Goal: Information Seeking & Learning: Learn about a topic

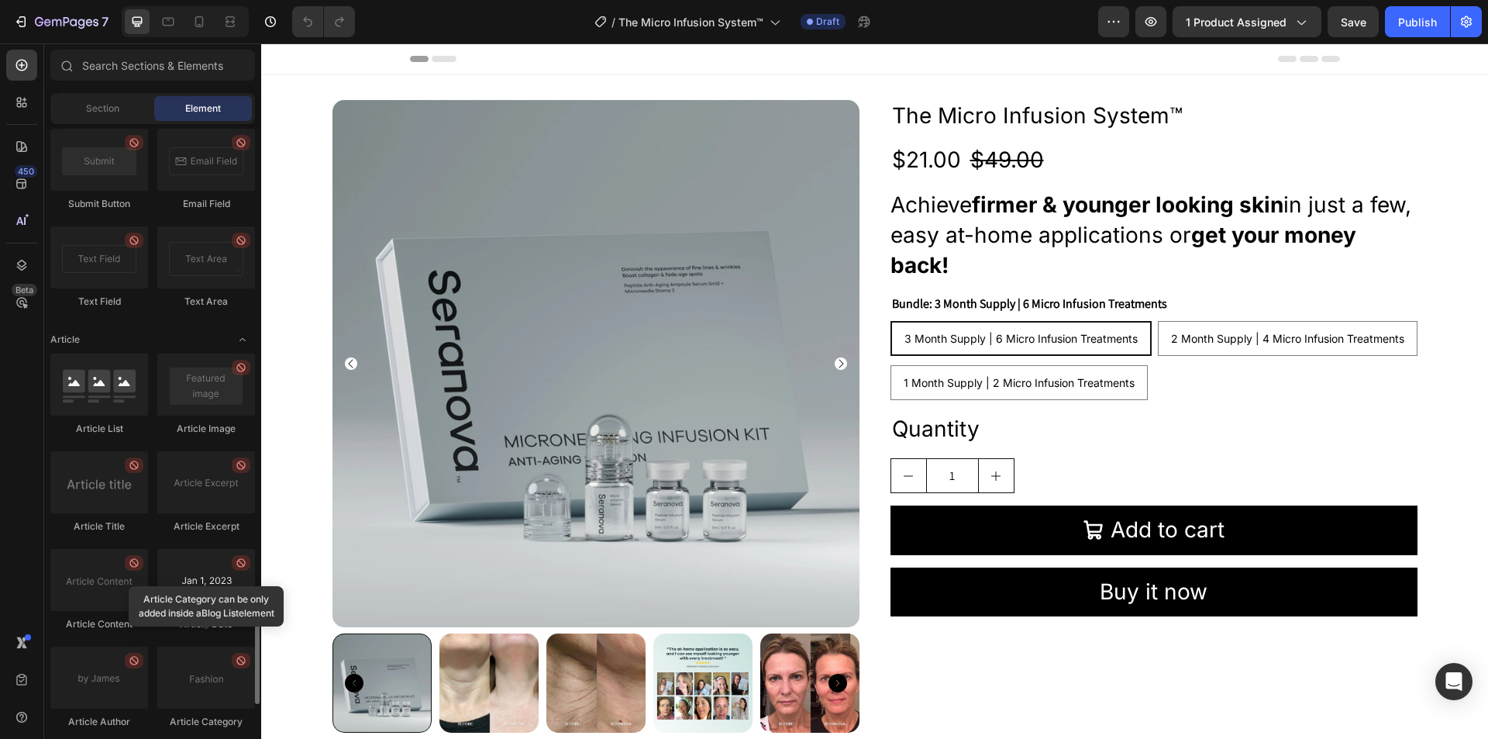
scroll to position [4084, 0]
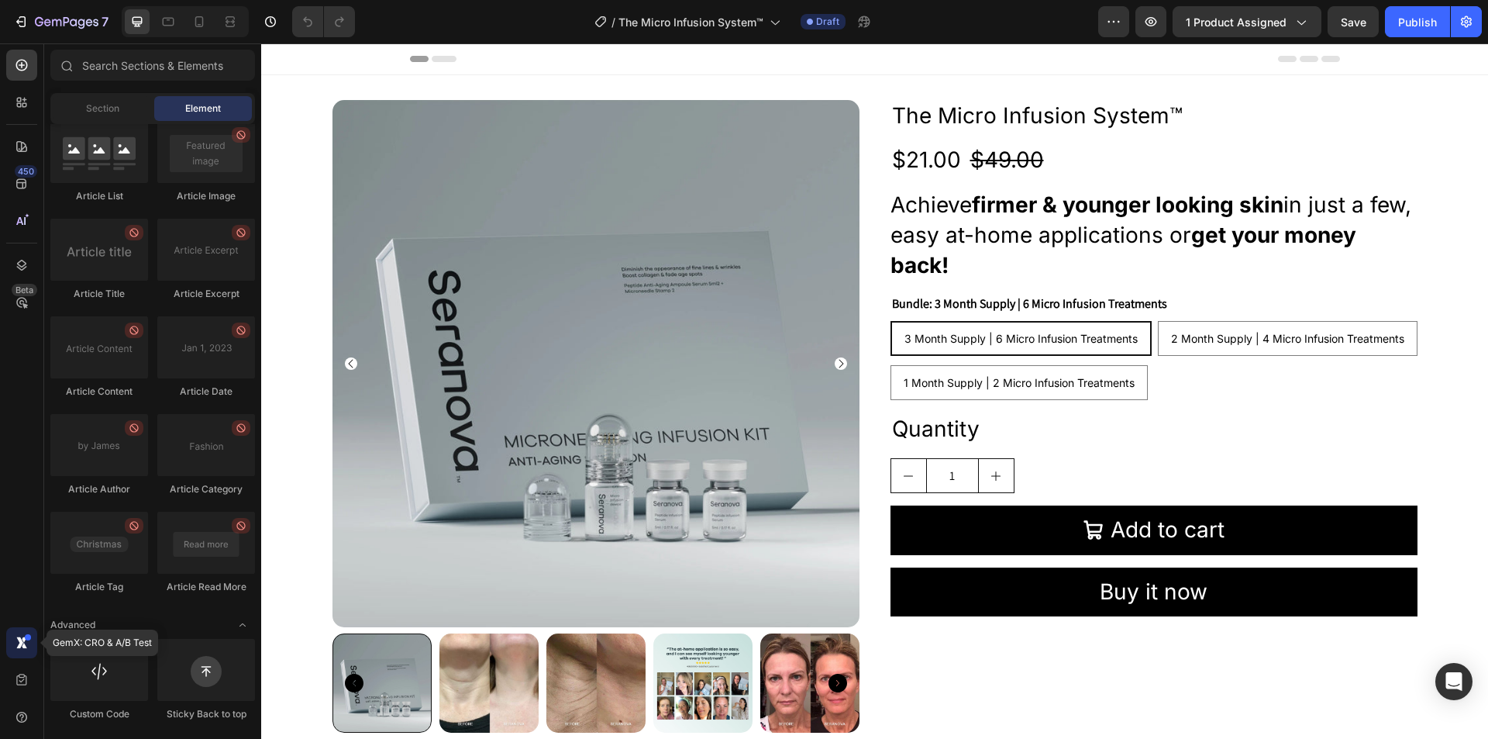
click at [18, 641] on icon at bounding box center [21, 642] width 15 height 15
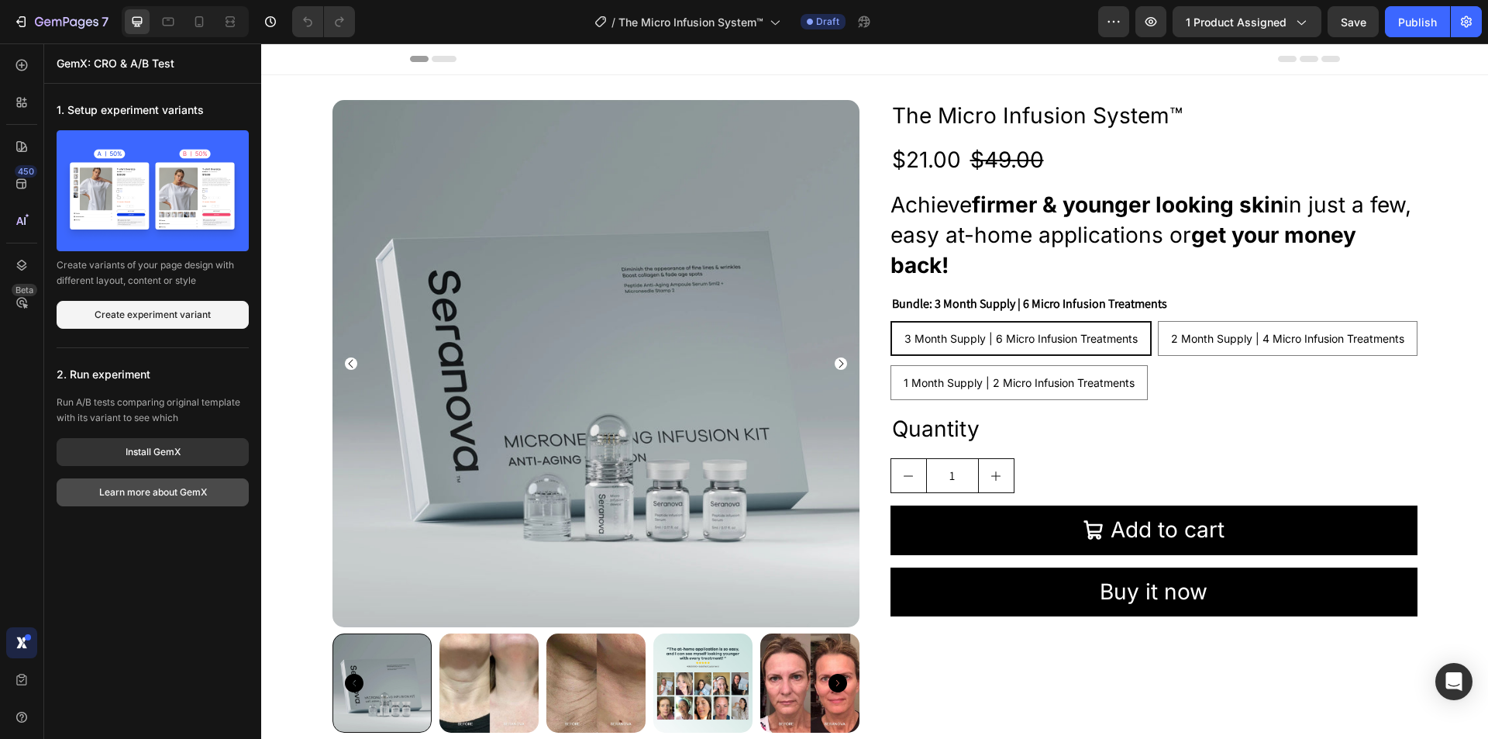
click at [156, 495] on div "Learn more about GemX" at bounding box center [153, 492] width 108 height 14
click at [14, 680] on icon at bounding box center [21, 679] width 15 height 15
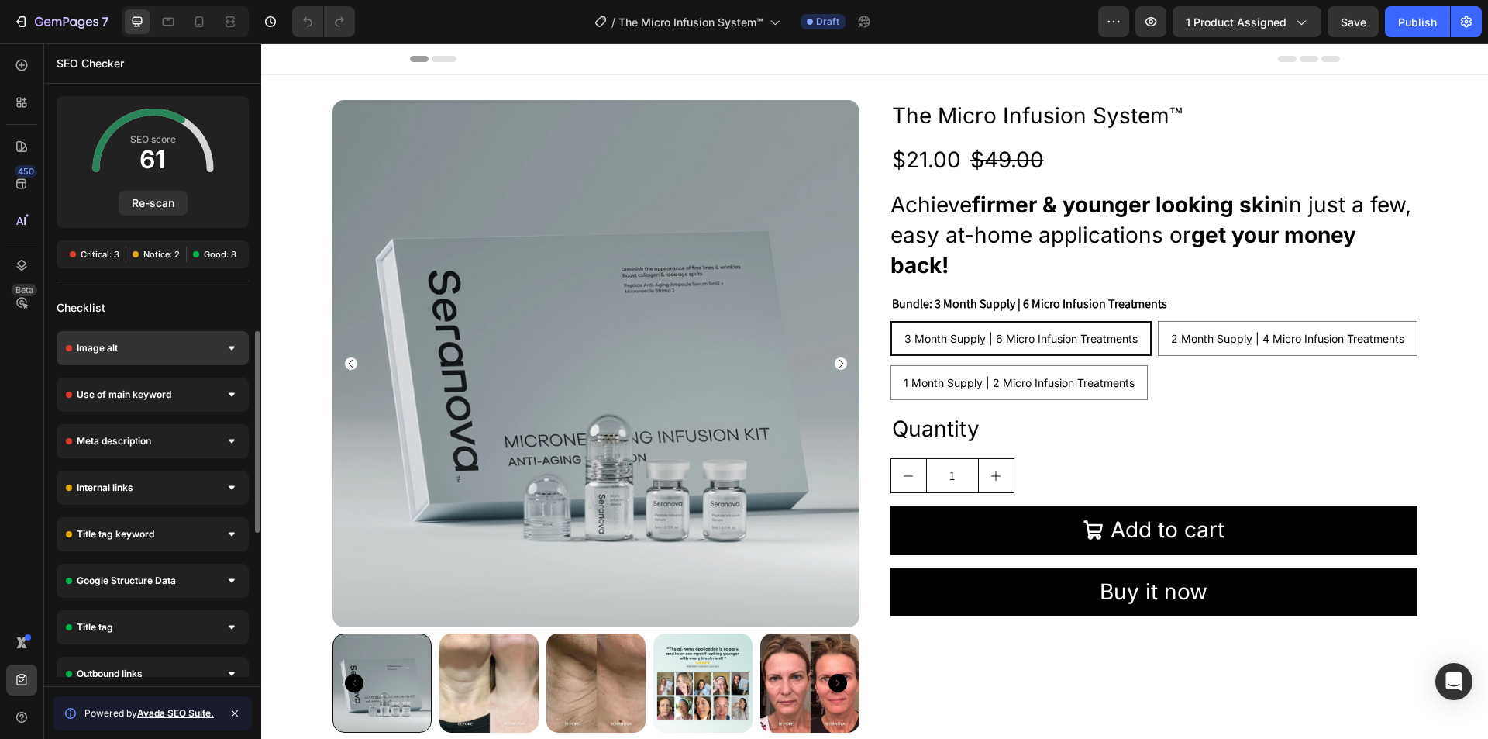
click at [181, 343] on div "Image alt" at bounding box center [153, 348] width 192 height 34
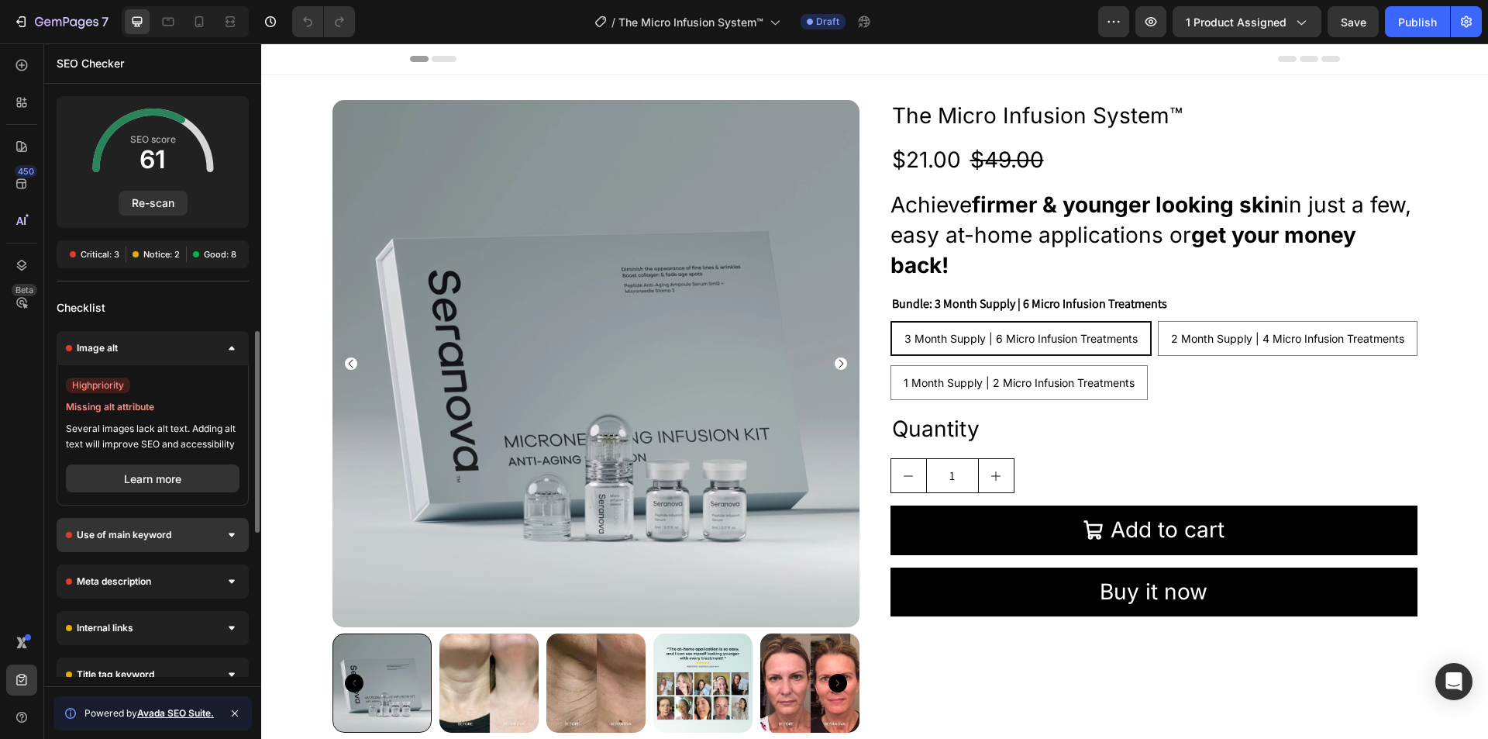
scroll to position [77, 0]
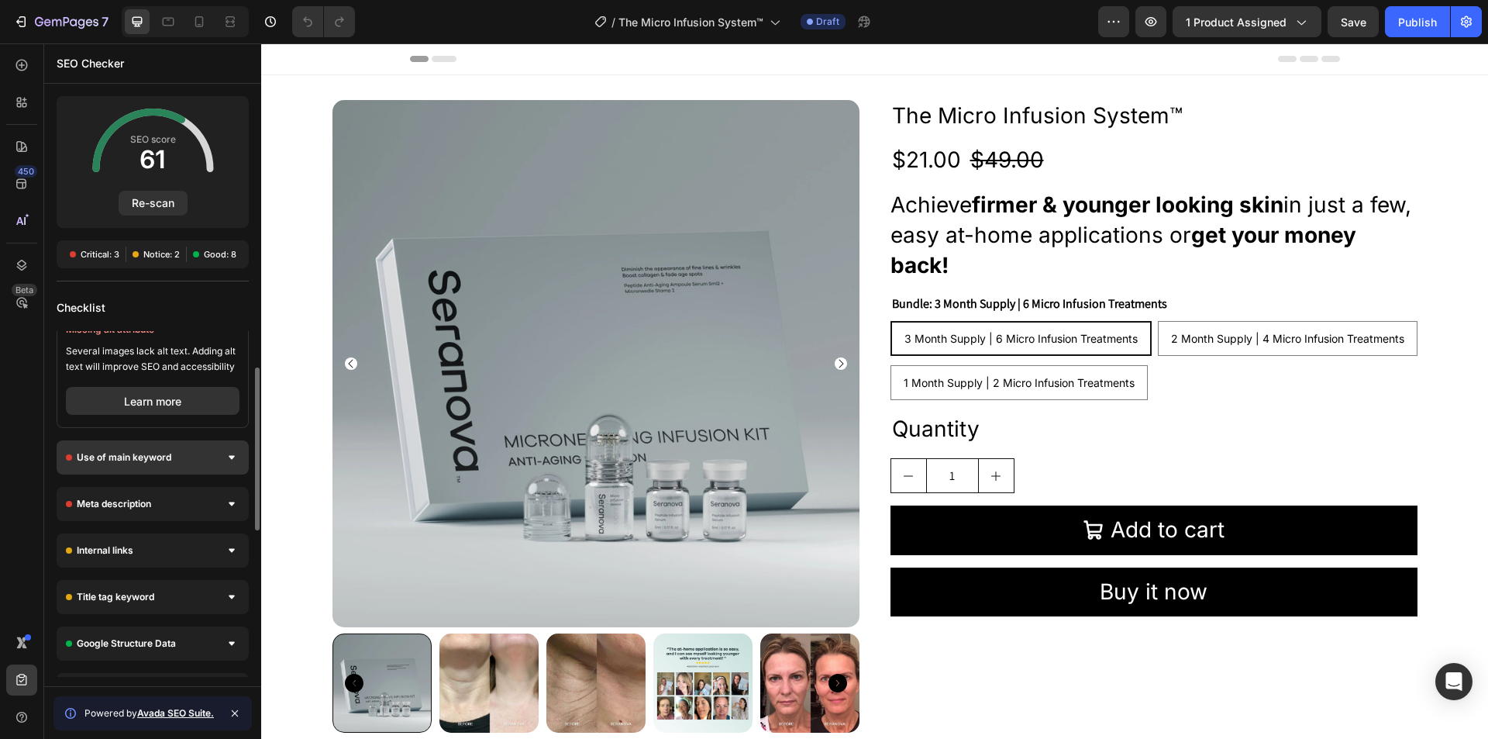
click at [154, 454] on span "Use of main keyword" at bounding box center [124, 456] width 95 height 15
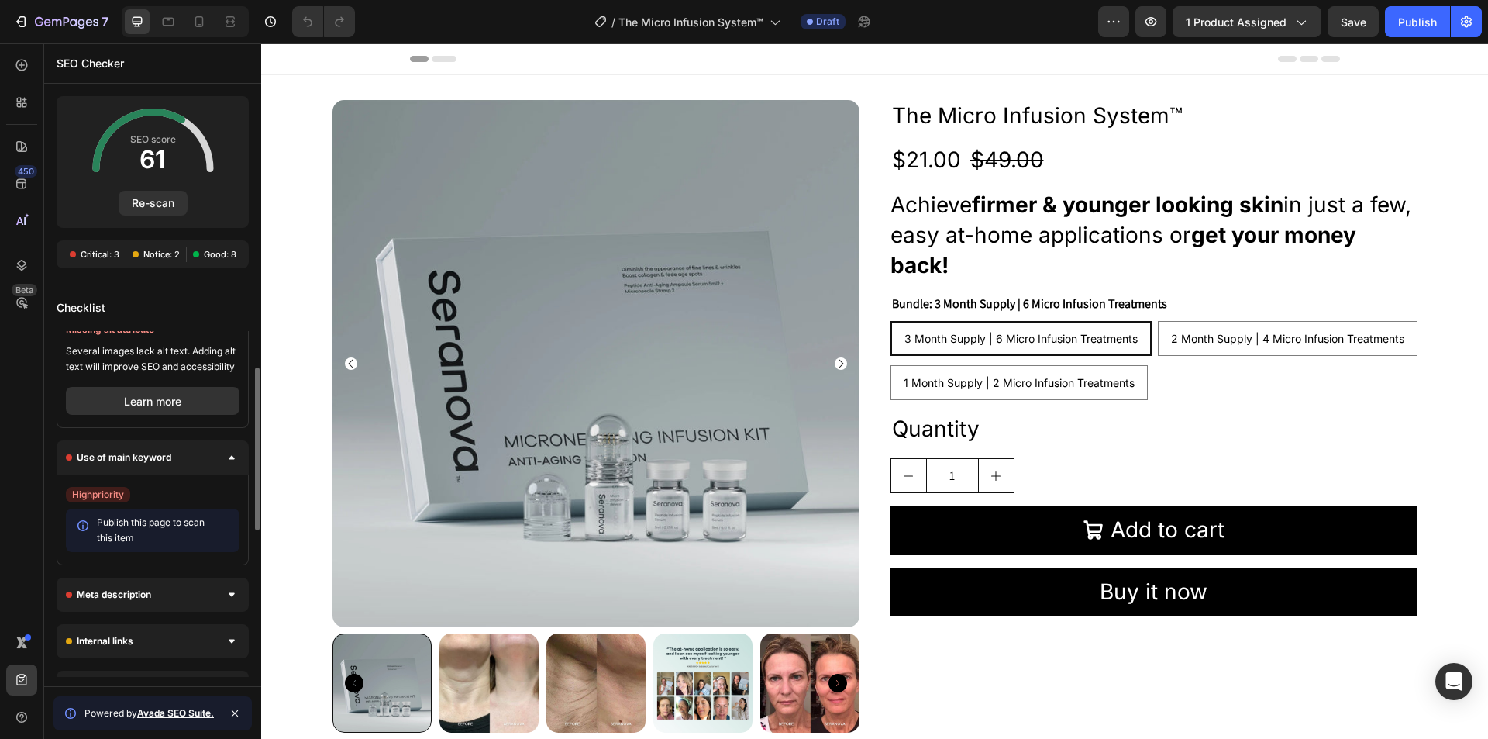
scroll to position [232, 0]
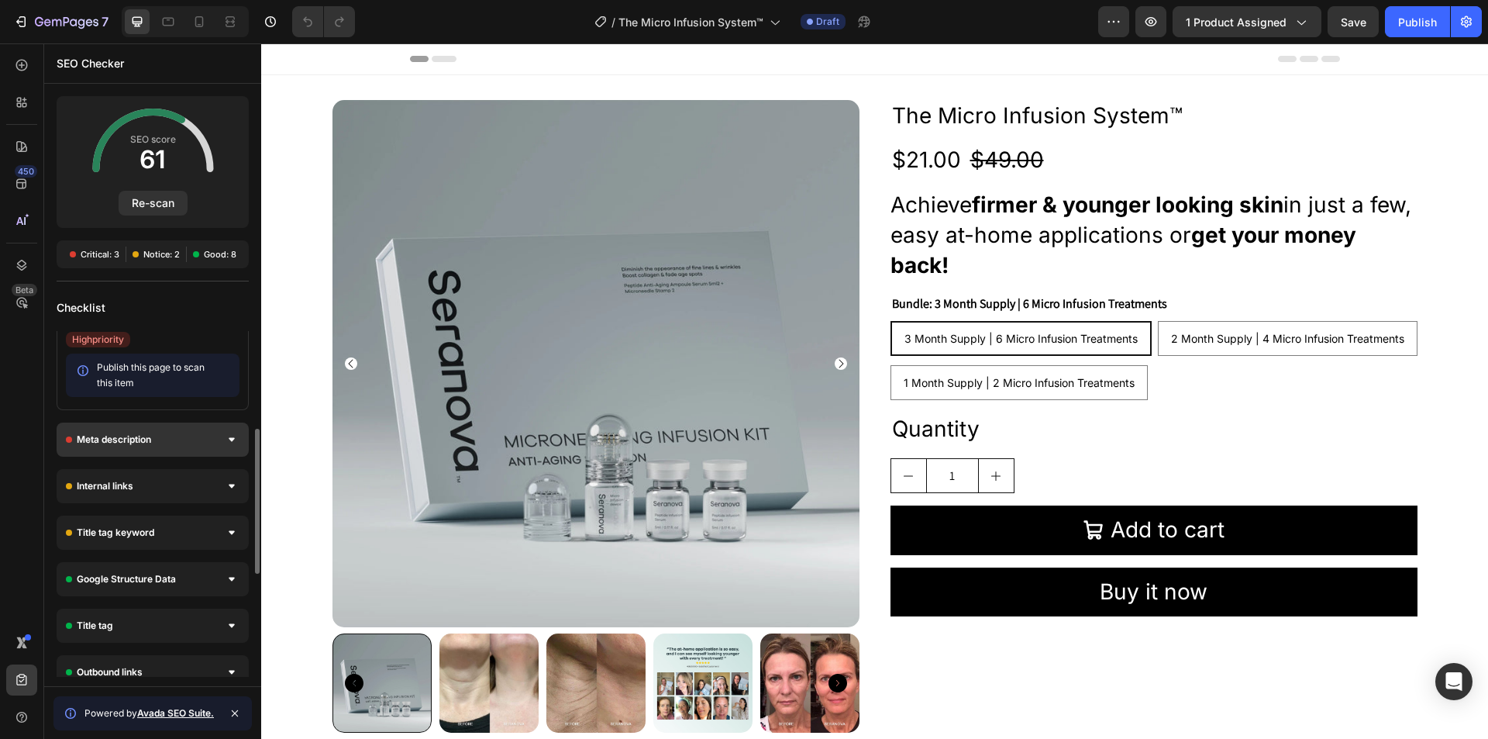
click at [179, 444] on div "Meta description" at bounding box center [153, 439] width 192 height 34
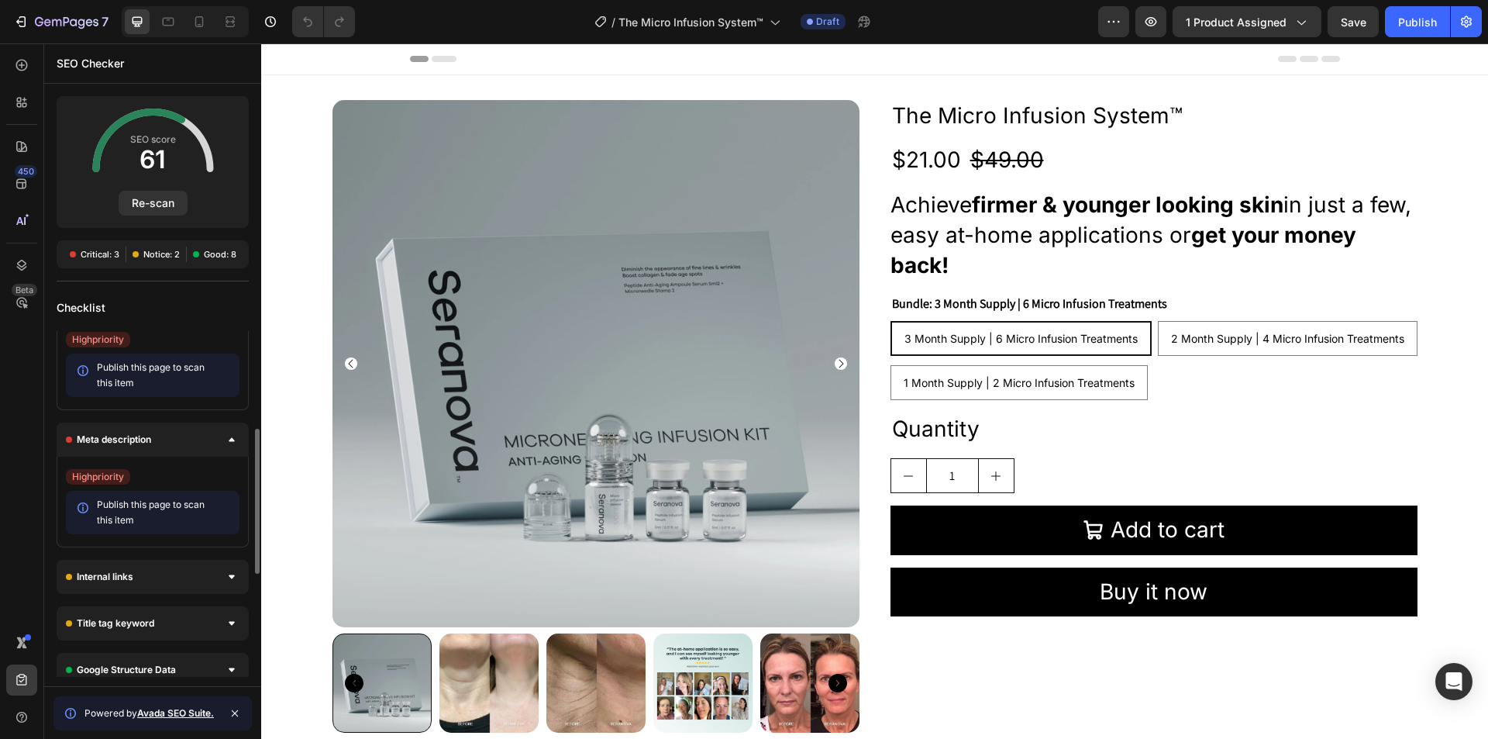
scroll to position [387, 0]
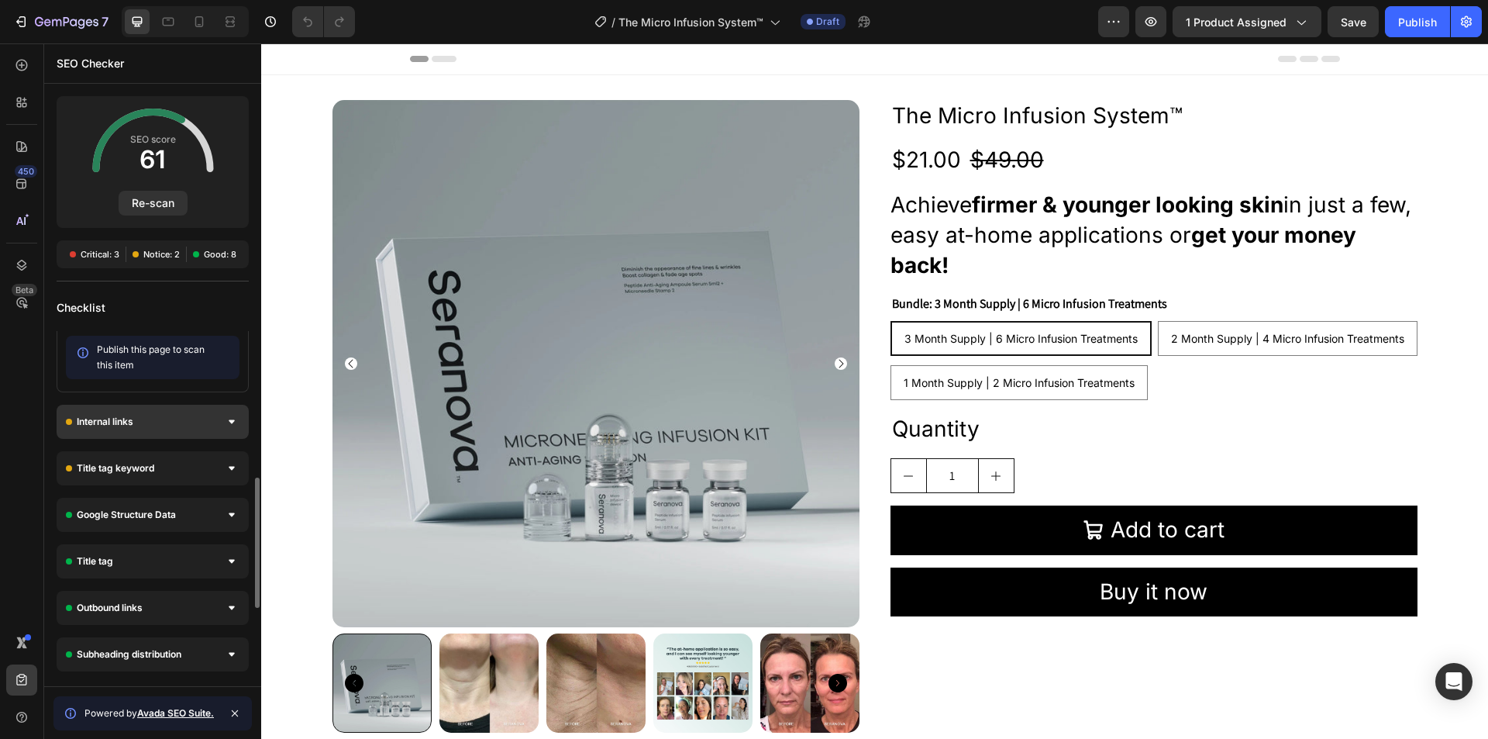
click at [129, 408] on div "Internal links" at bounding box center [153, 422] width 192 height 34
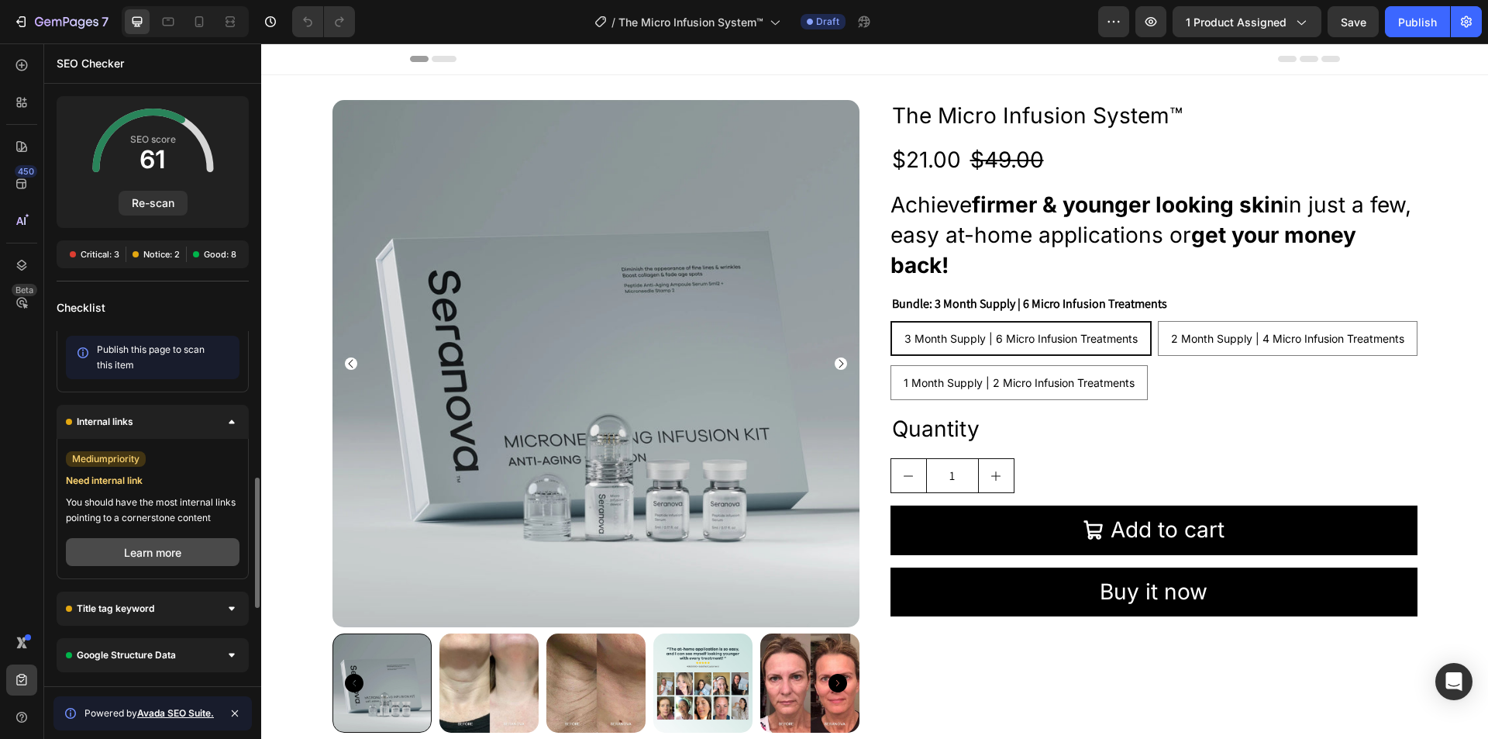
scroll to position [542, 0]
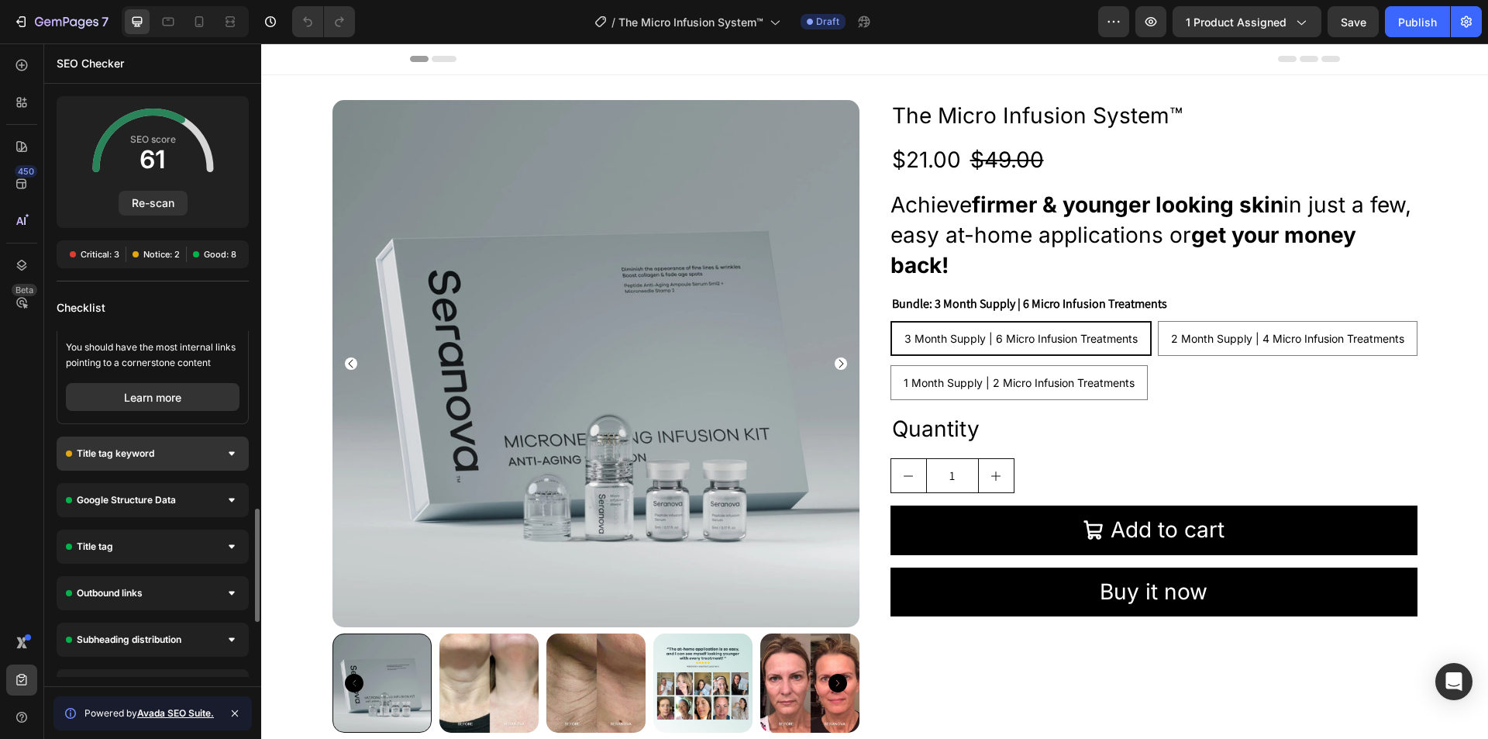
click at [175, 449] on div "Title tag keyword" at bounding box center [153, 453] width 192 height 34
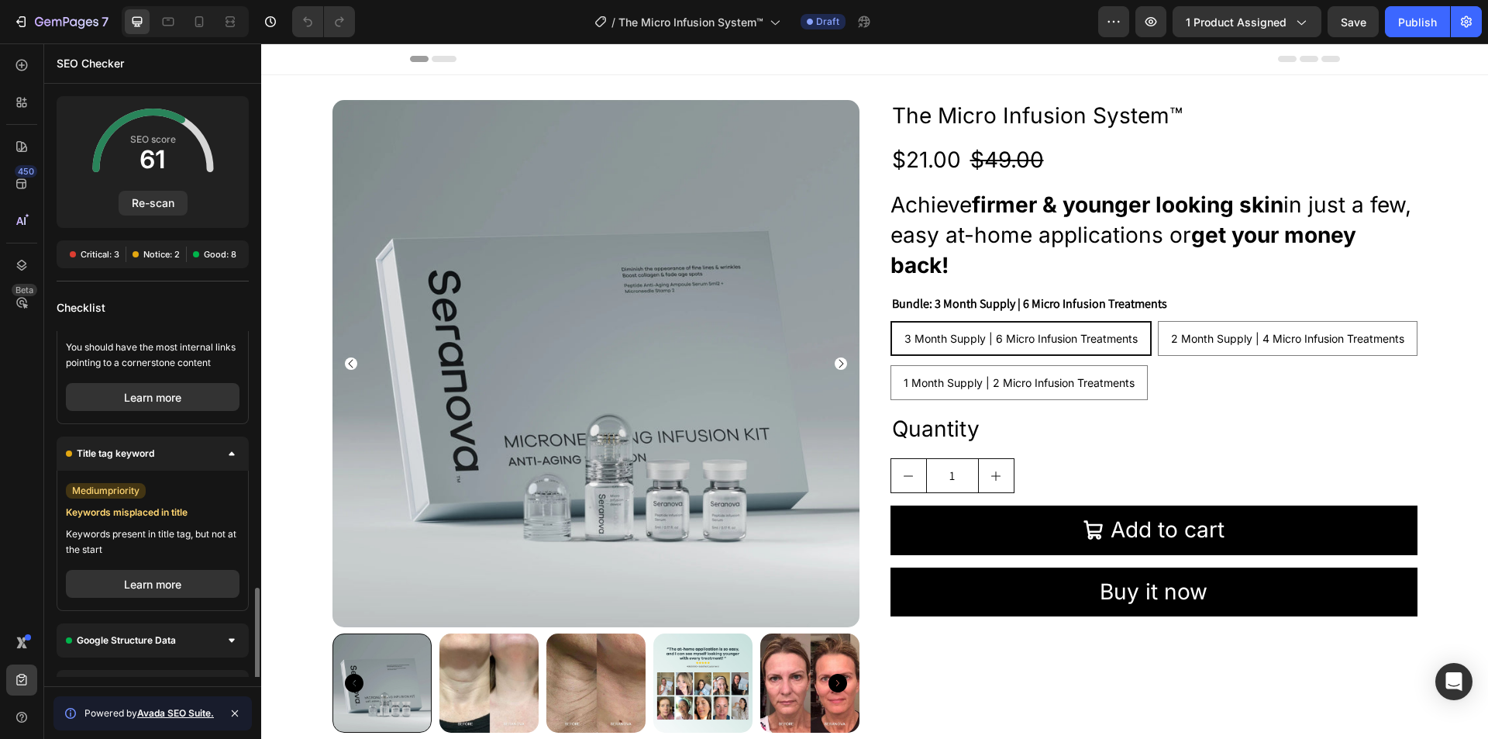
scroll to position [697, 0]
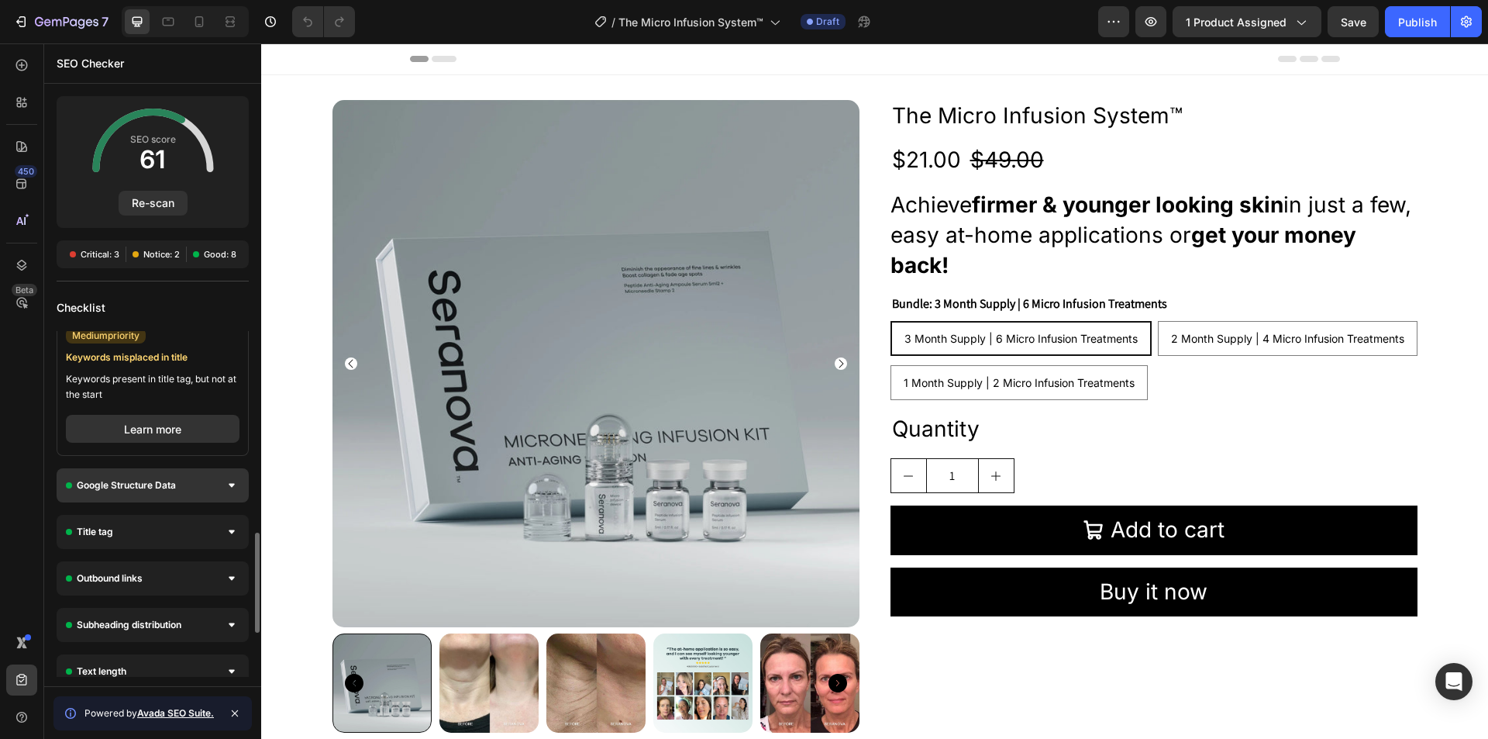
click at [193, 488] on div "Google Structure Data" at bounding box center [153, 485] width 192 height 34
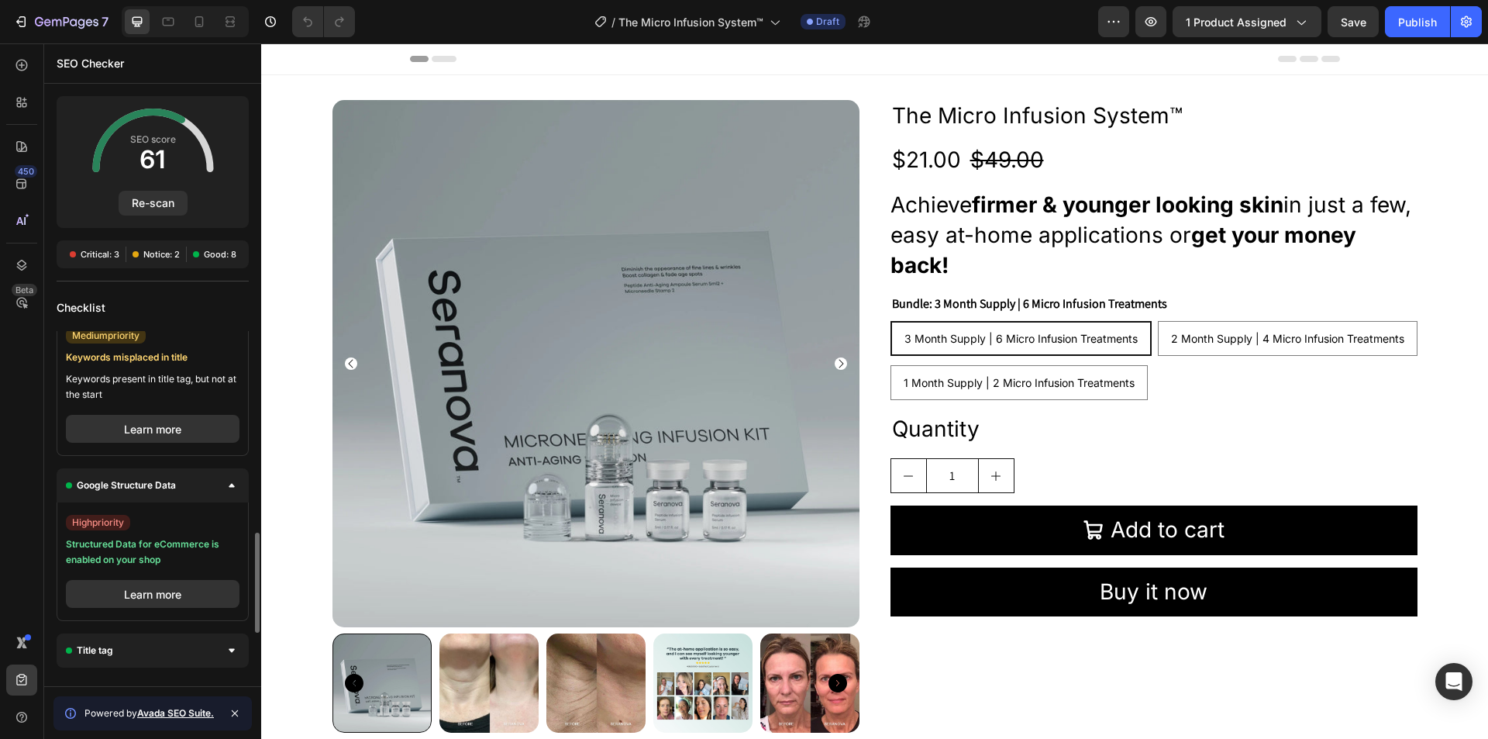
scroll to position [930, 0]
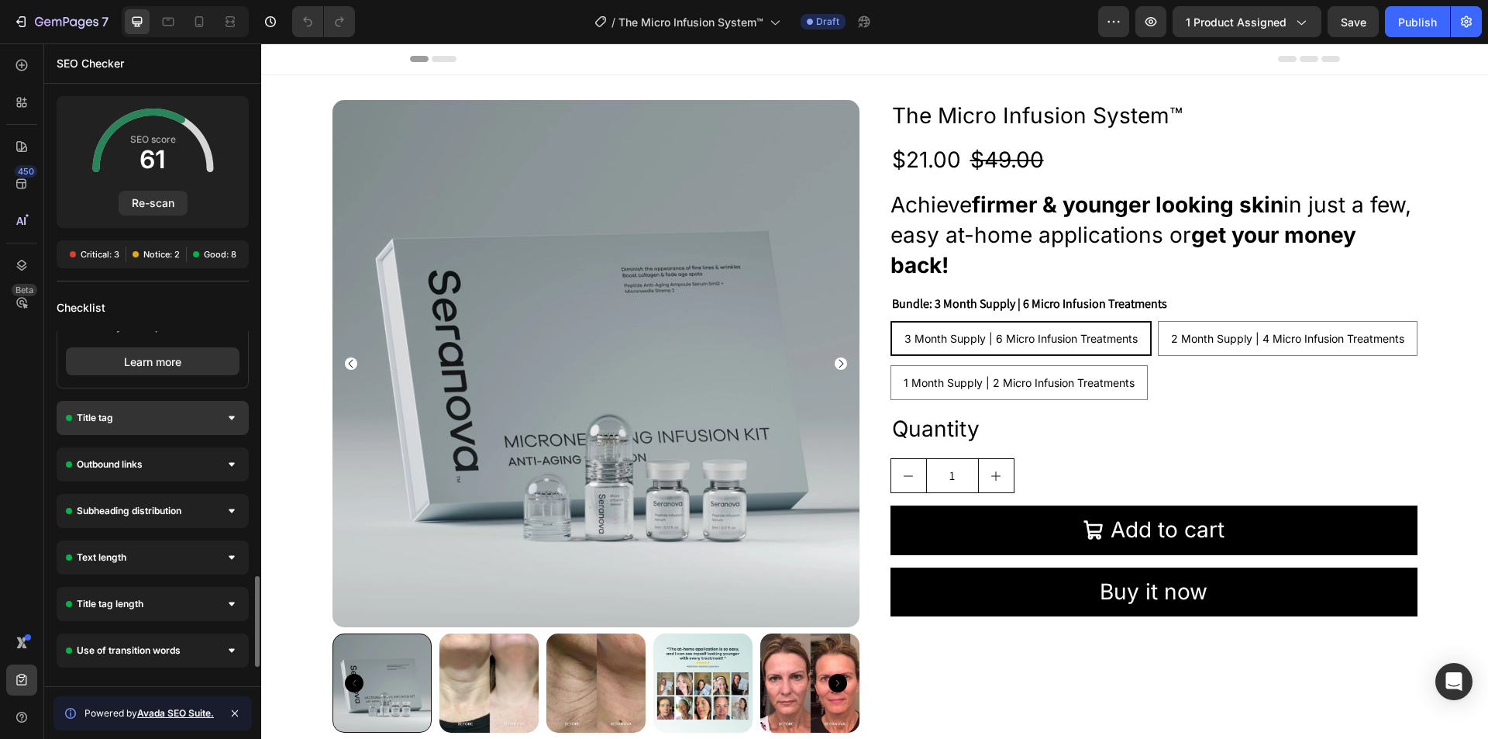
click at [147, 417] on div "Title tag" at bounding box center [153, 418] width 192 height 34
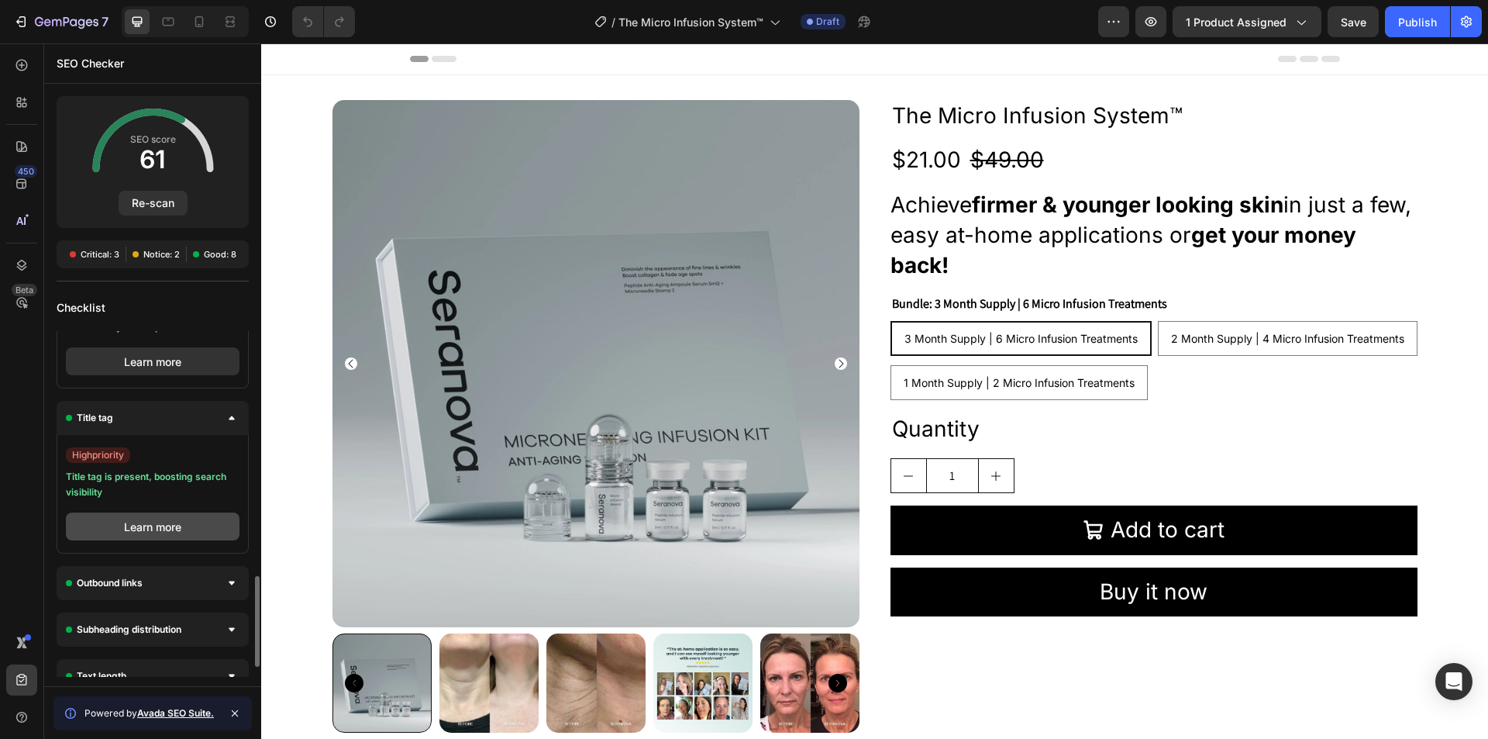
scroll to position [1086, 0]
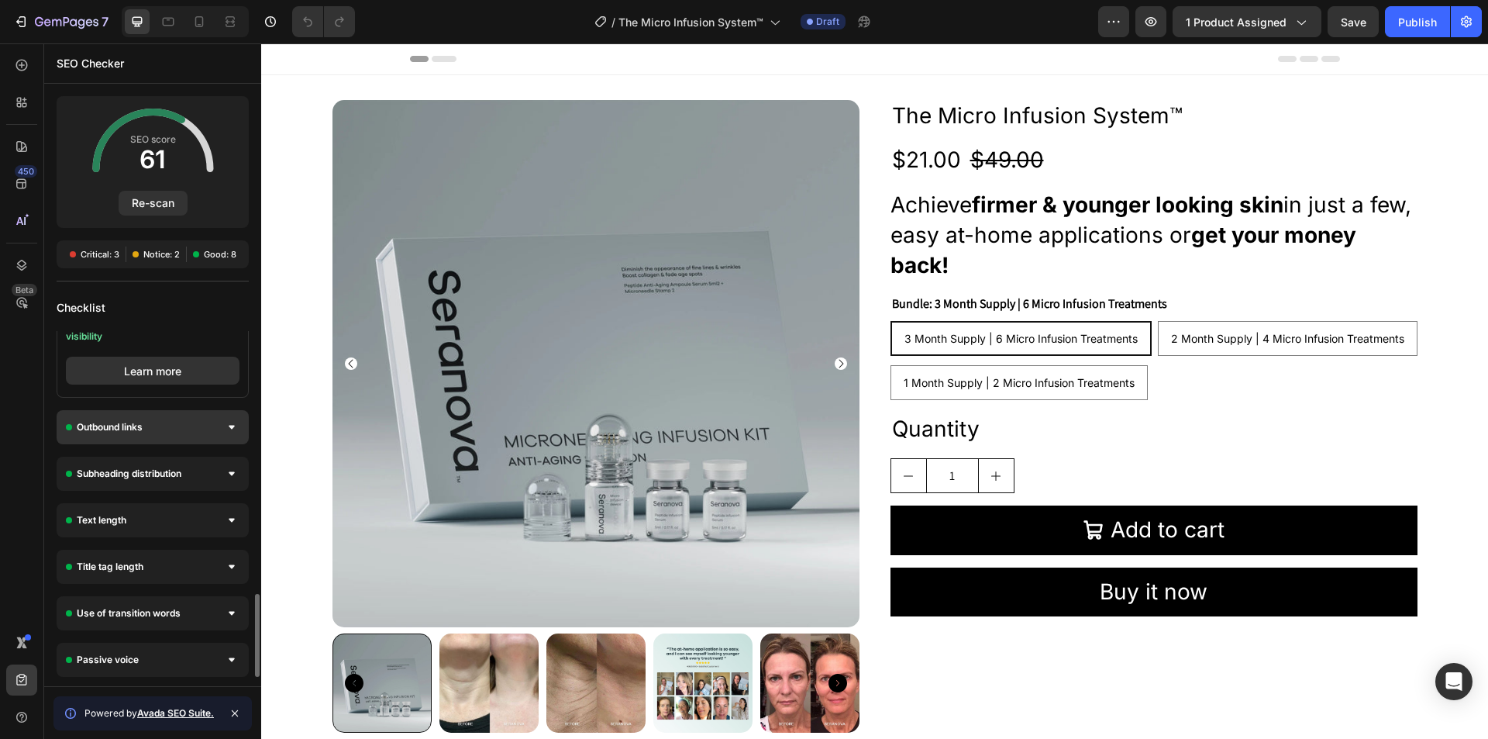
click at [183, 420] on div "Outbound links" at bounding box center [153, 427] width 192 height 34
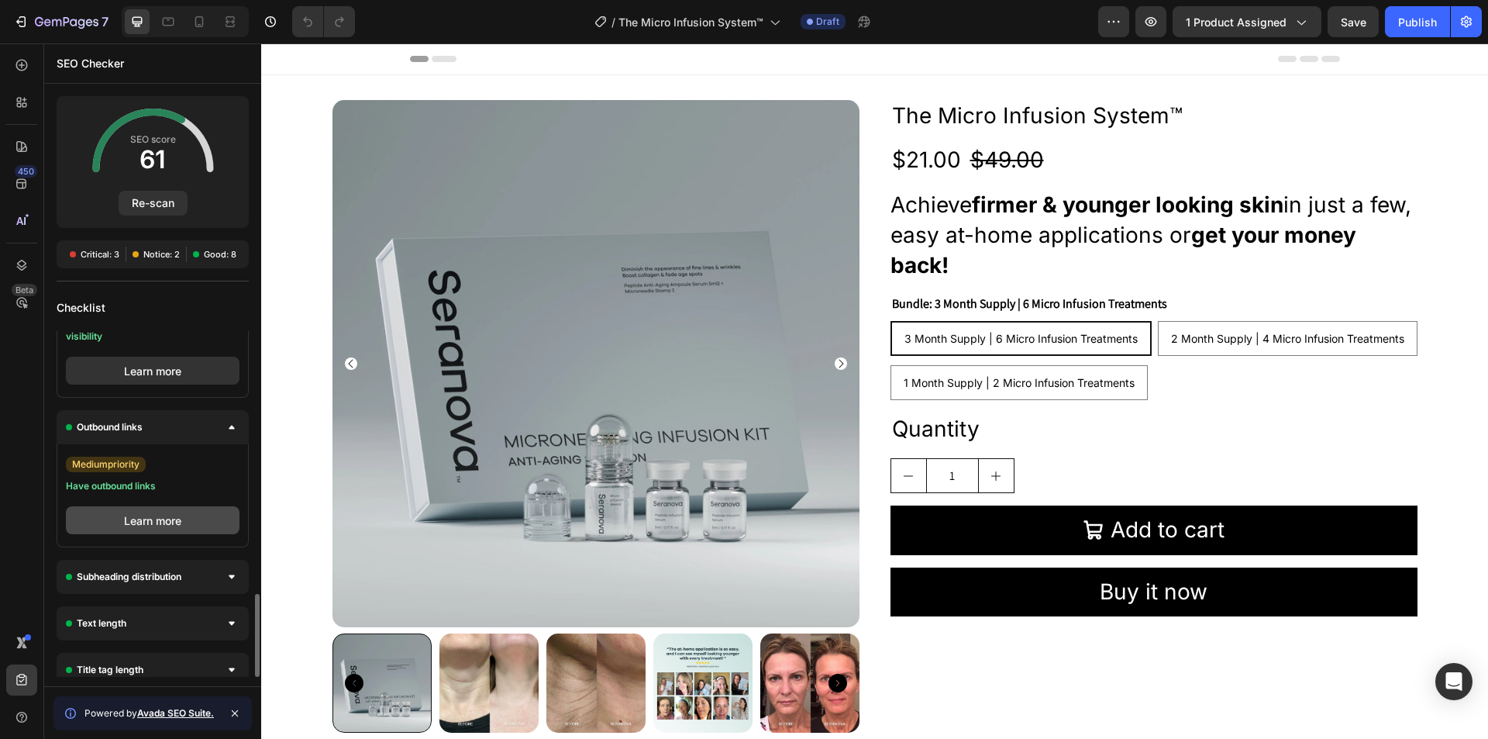
scroll to position [1189, 0]
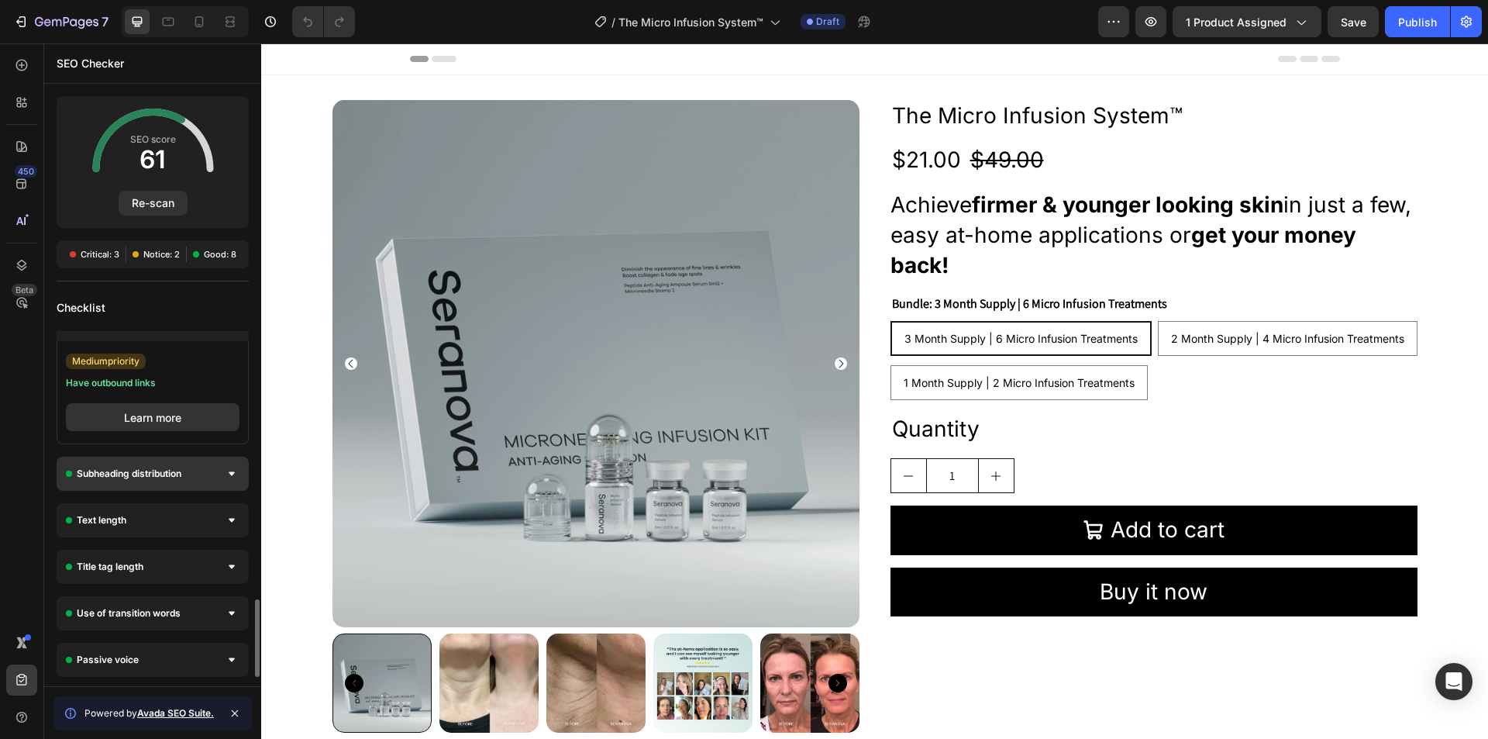
click at [146, 470] on span "Subheading distribution" at bounding box center [129, 473] width 105 height 15
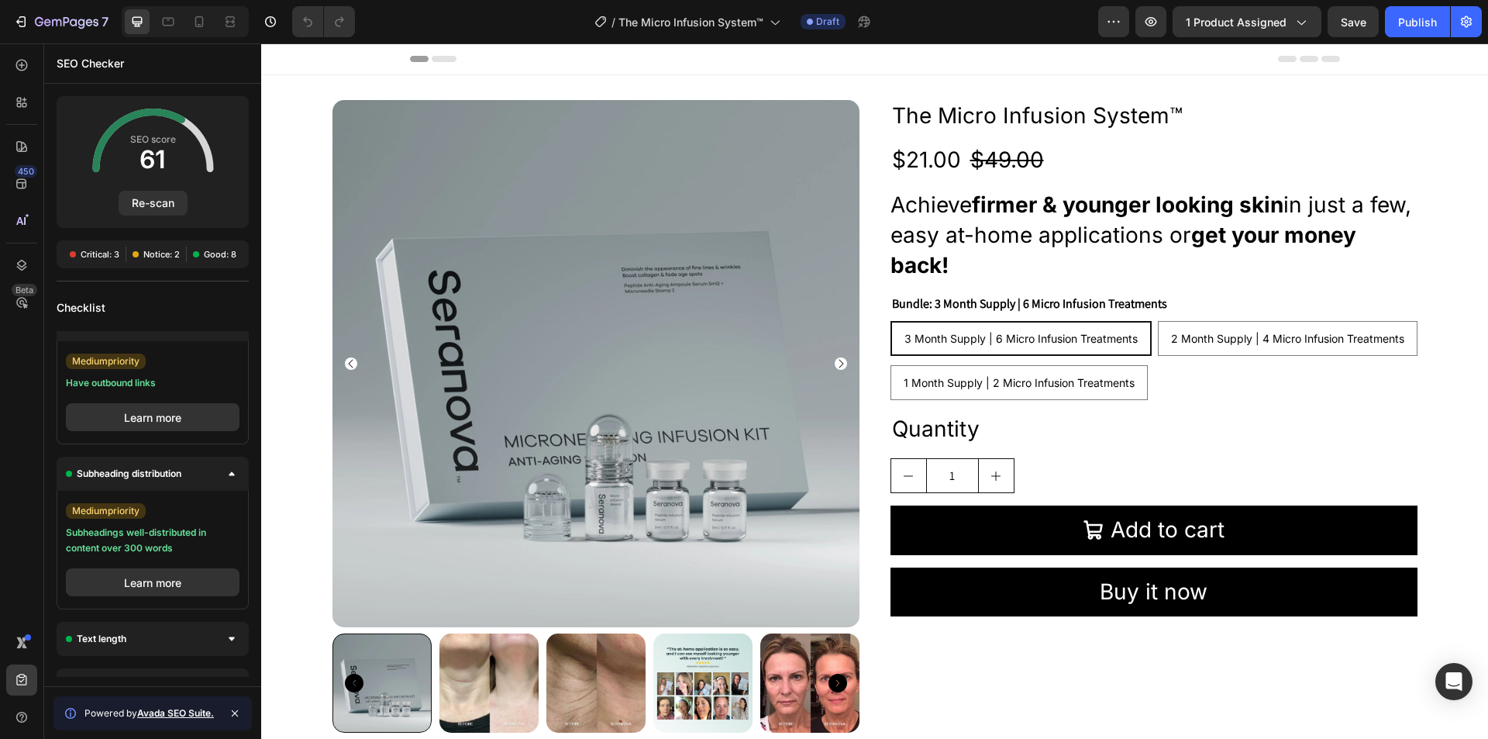
scroll to position [1307, 0]
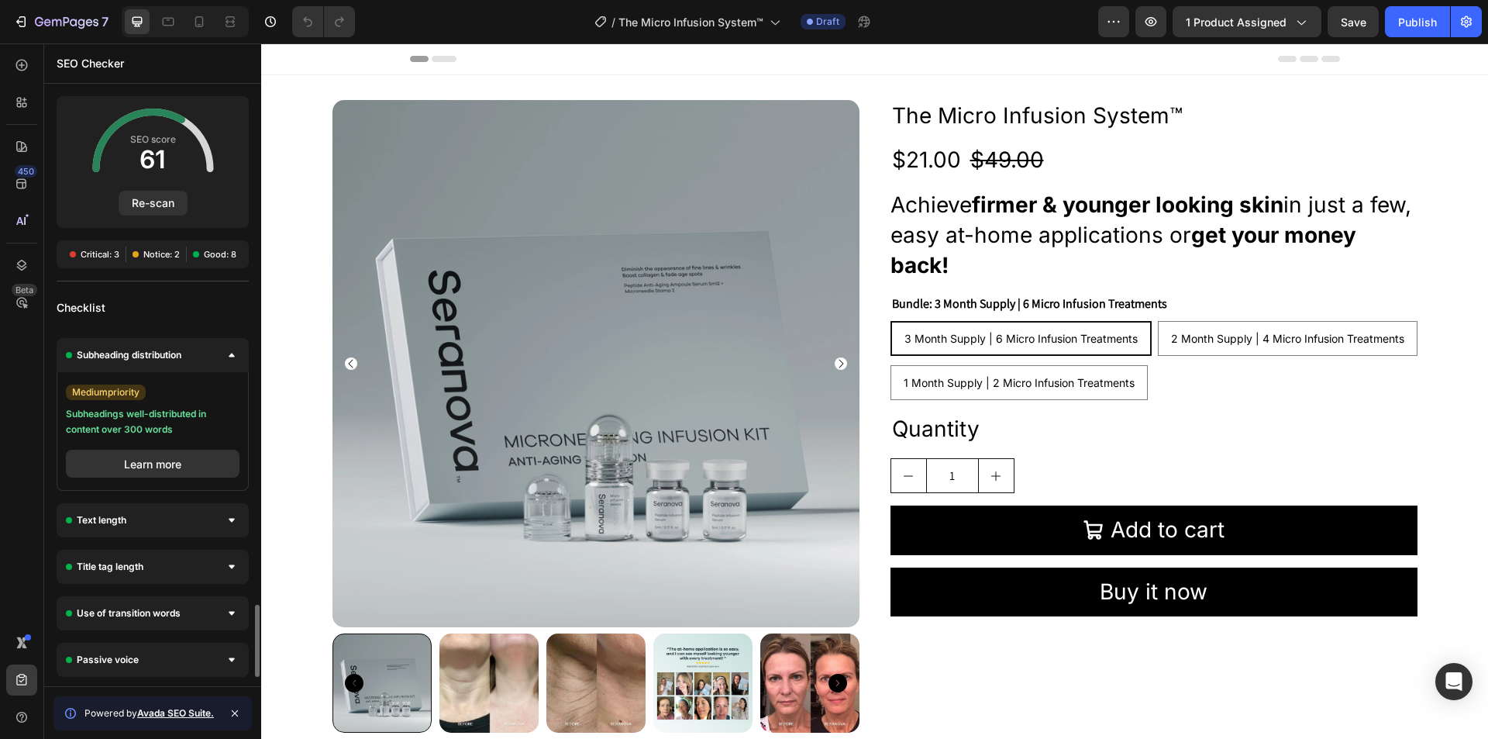
click at [166, 508] on div "Text length" at bounding box center [153, 520] width 192 height 34
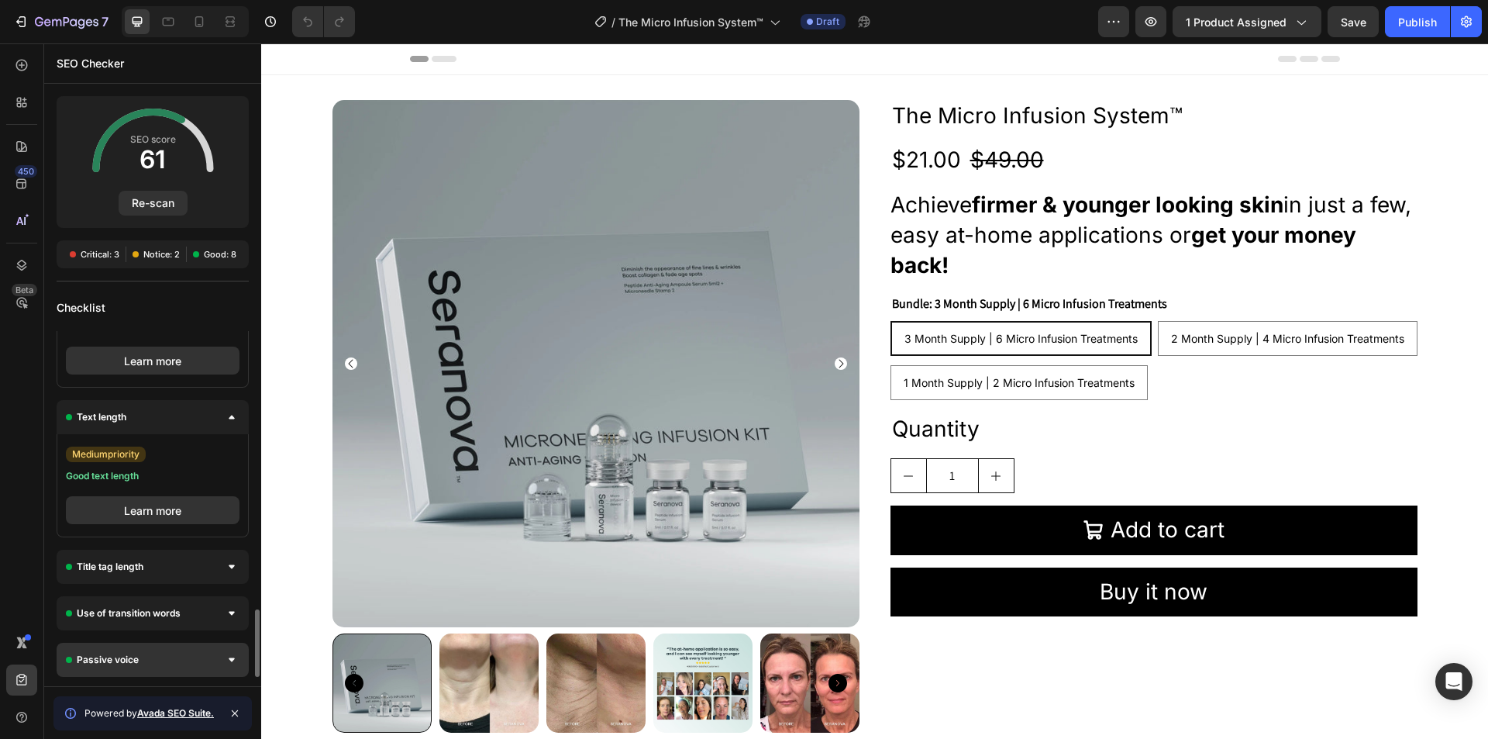
click at [143, 667] on div "Passive voice" at bounding box center [153, 659] width 192 height 34
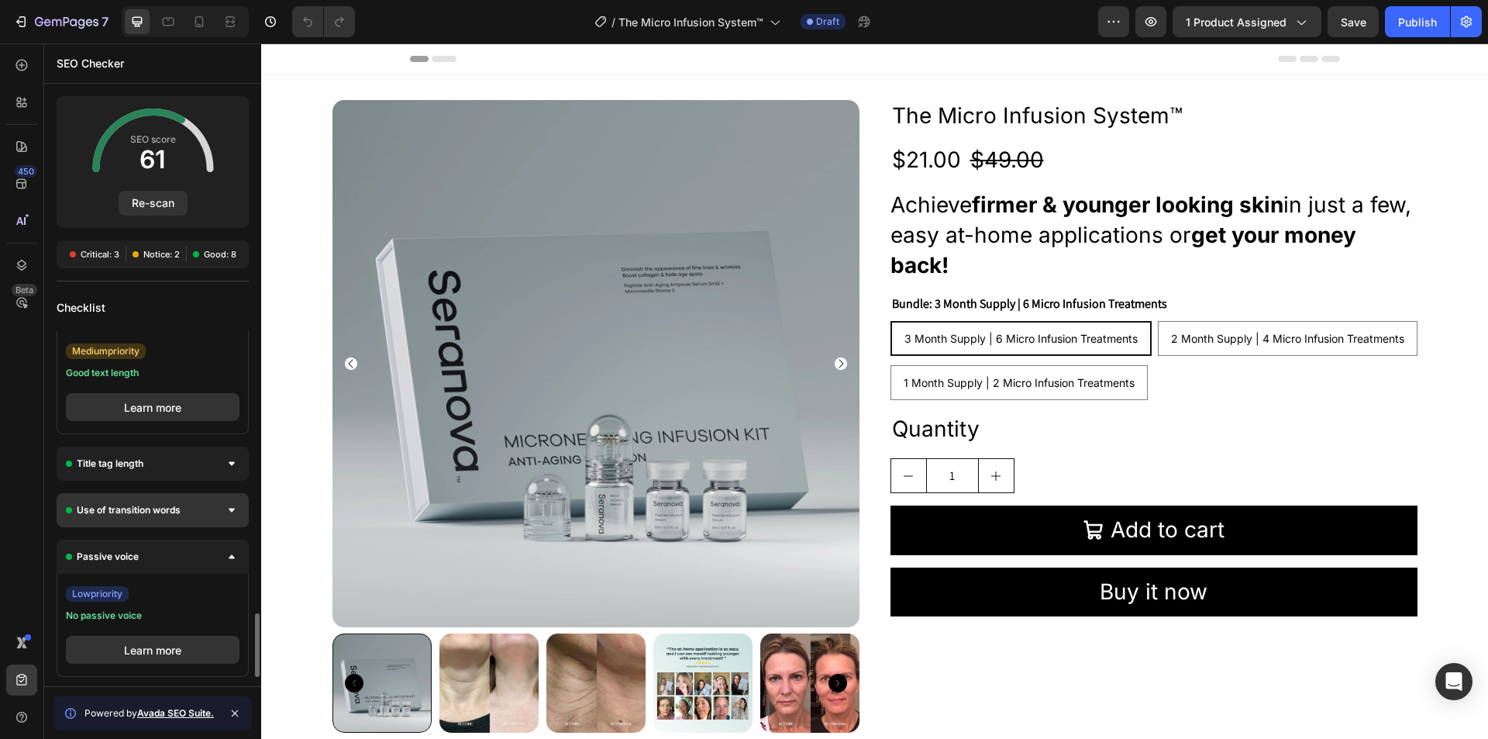
click at [132, 509] on span "Use of transition words" at bounding box center [129, 509] width 104 height 15
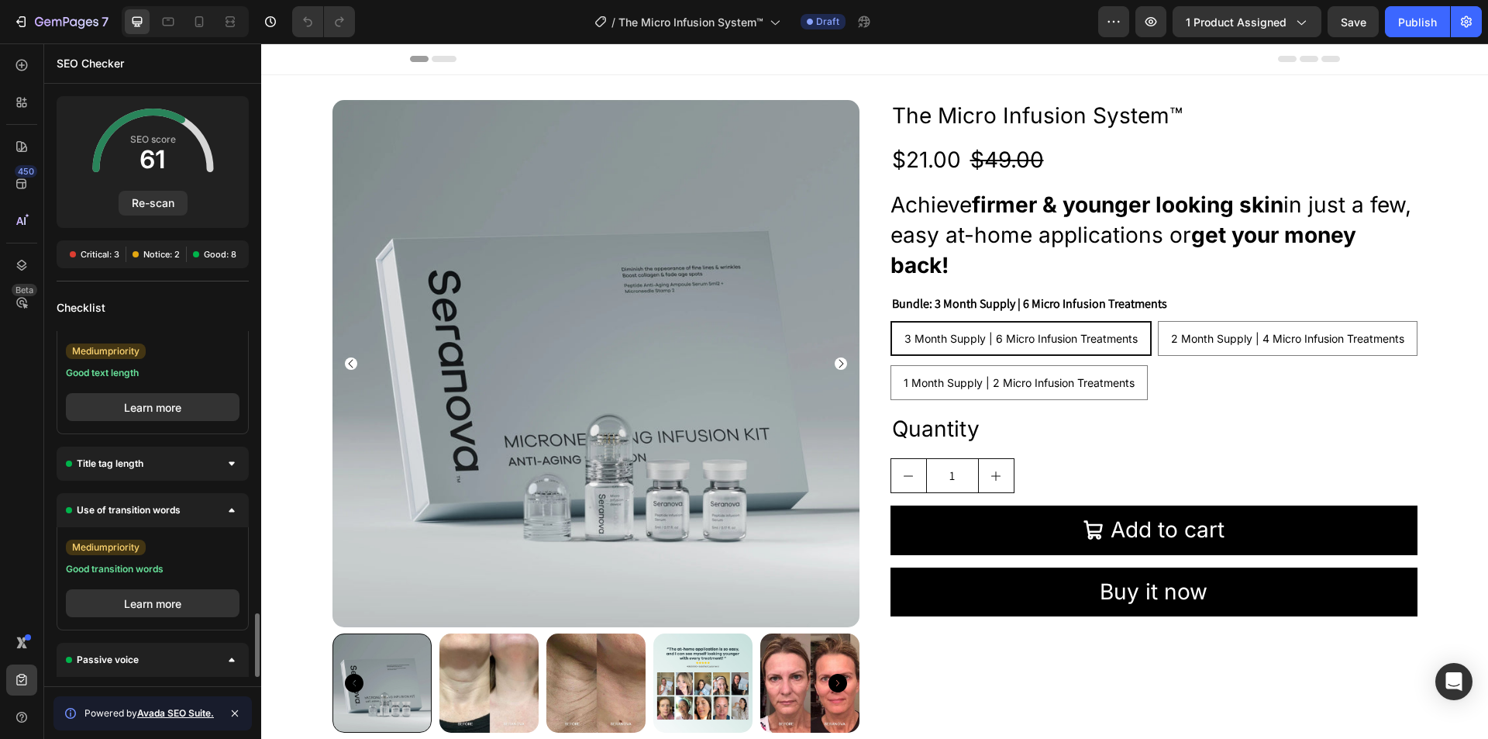
drag, startPoint x: 139, startPoint y: 464, endPoint x: 178, endPoint y: 556, distance: 100.0
click at [140, 464] on span "Title tag length" at bounding box center [110, 463] width 67 height 15
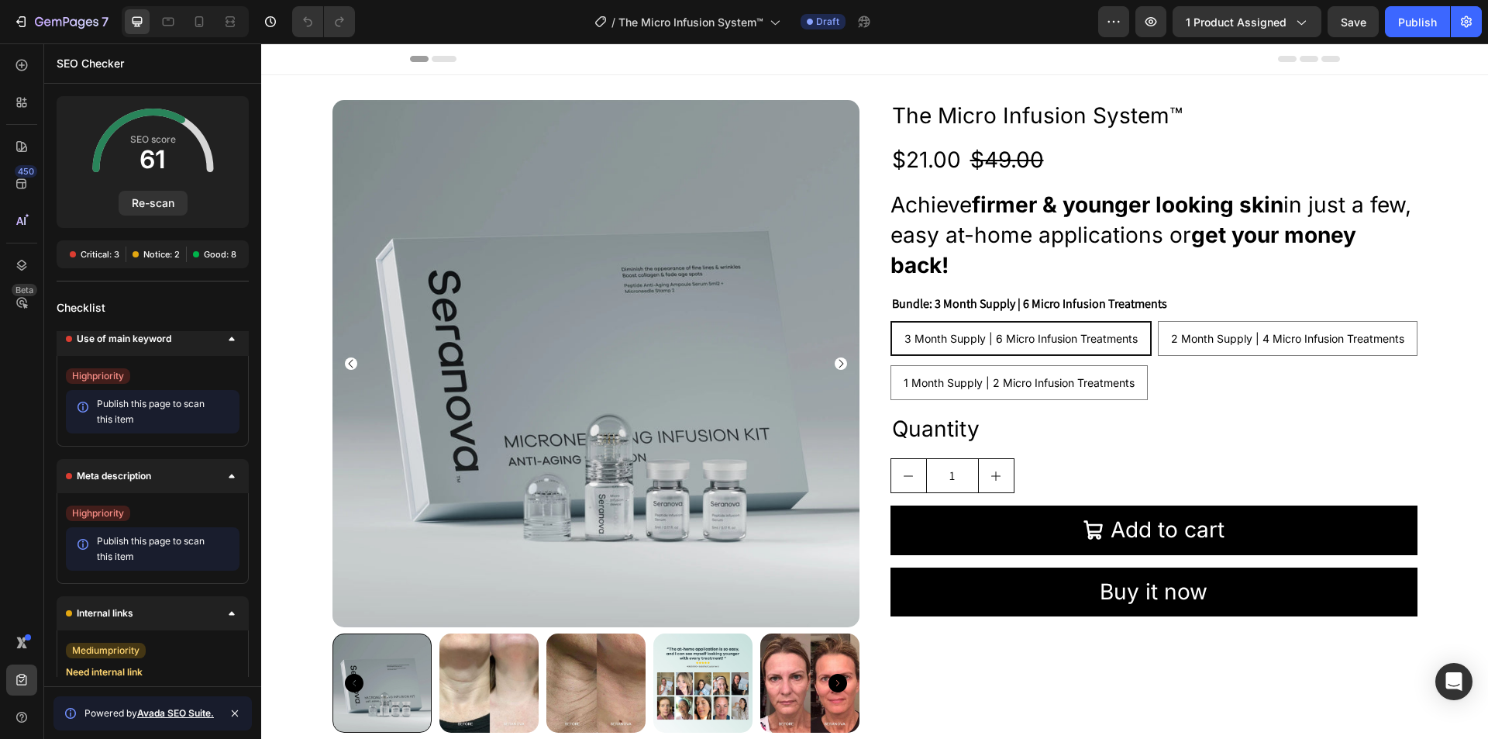
scroll to position [0, 0]
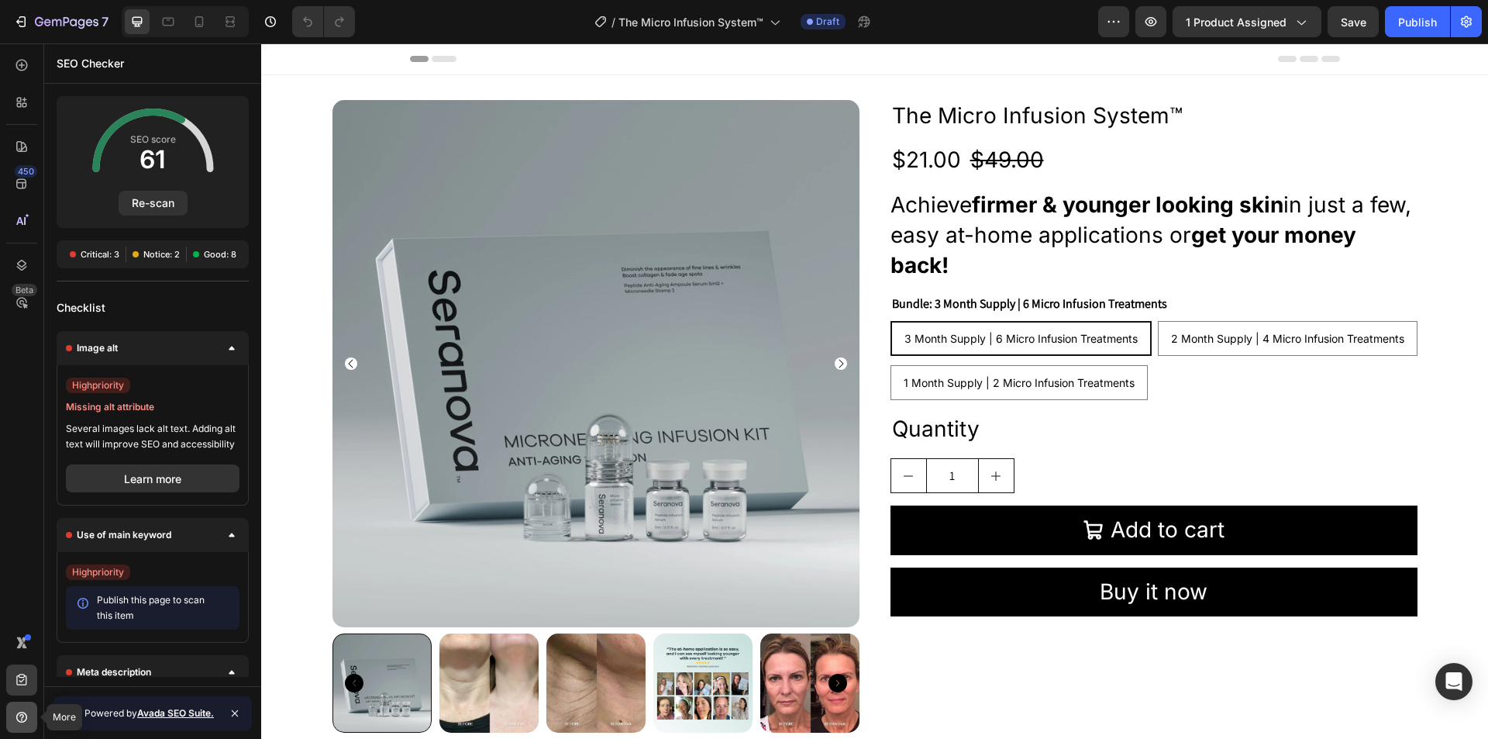
click at [22, 719] on icon at bounding box center [21, 716] width 11 height 11
